Goal: Task Accomplishment & Management: Manage account settings

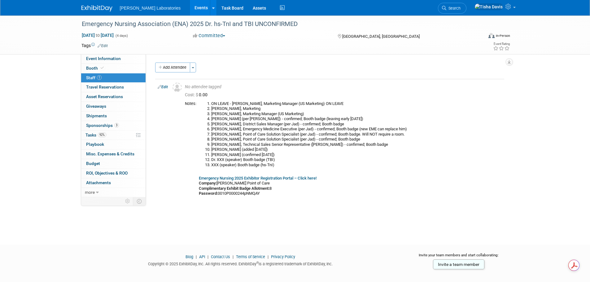
click at [190, 8] on link "Events" at bounding box center [201, 7] width 23 height 15
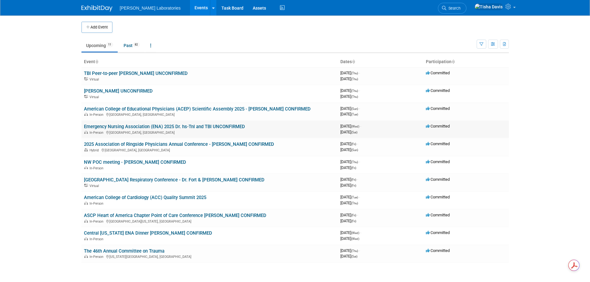
click at [173, 124] on link "Emergency Nursing Association (ENA) 2025 Dr. hs-TnI and TBI UNCONFIRMED" at bounding box center [164, 127] width 161 height 6
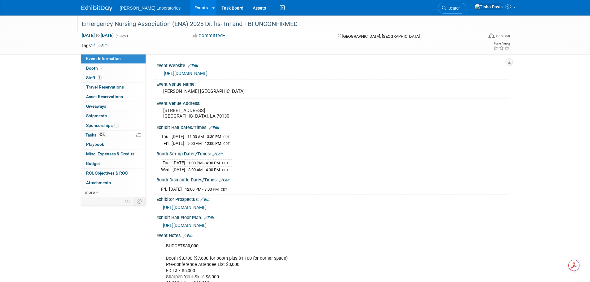
click at [216, 24] on div "Emergency Nursing Association (ENA) 2025 Dr. hs-TnI and TBI UNCONFIRMED" at bounding box center [277, 24] width 394 height 11
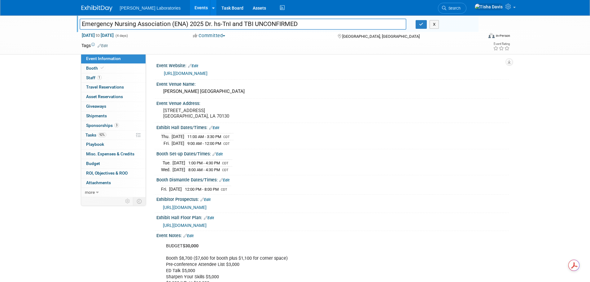
click at [215, 23] on input "Emergency Nursing Association (ENA) 2025 Dr. hs-TnI and TBI UNCONFIRMED" at bounding box center [243, 24] width 327 height 11
type input "Emergency Nursing Association (ENA) 2025 Dr. Erin Watson (hs-TnI) UNCONFIRMED"
click at [421, 24] on icon "button" at bounding box center [421, 24] width 4 height 4
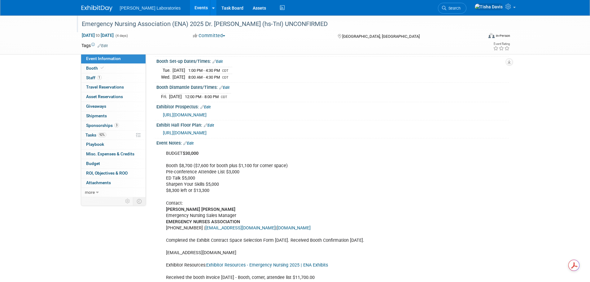
scroll to position [93, 0]
click at [105, 124] on span "Sponsorships 3" at bounding box center [102, 125] width 33 height 5
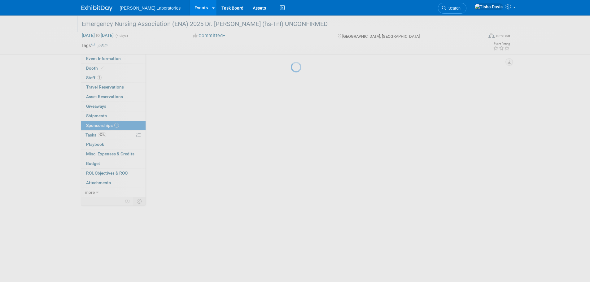
scroll to position [0, 0]
